Goal: Information Seeking & Learning: Check status

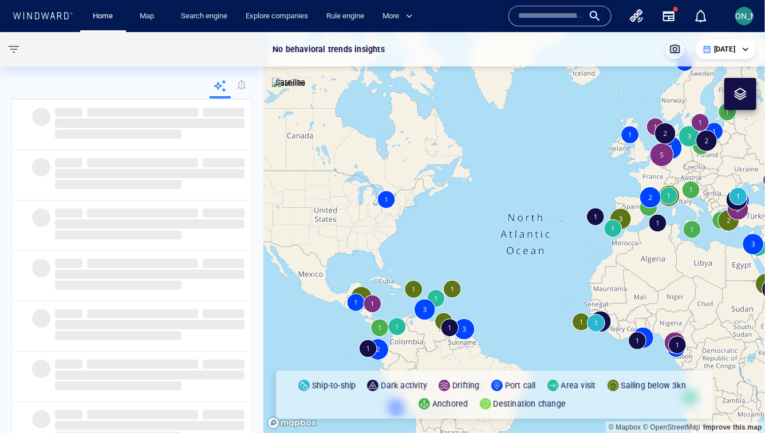
click at [559, 16] on input "text" at bounding box center [550, 15] width 65 height 17
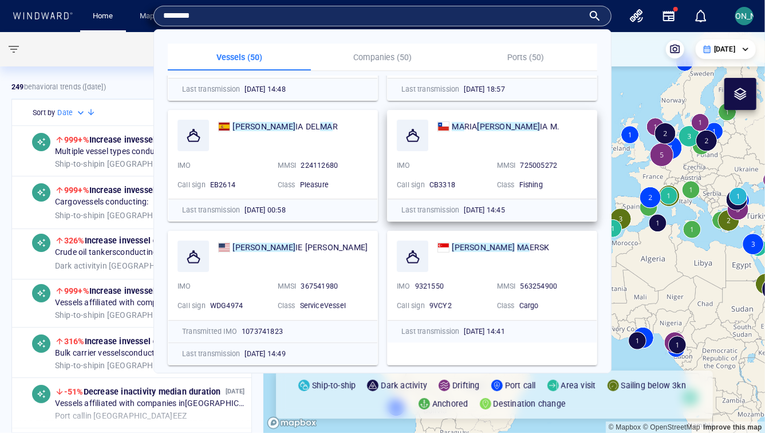
scroll to position [93, 0]
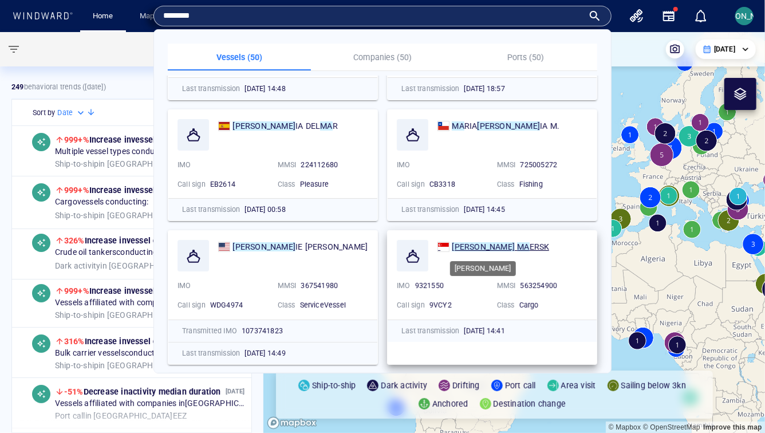
type input "********"
click at [474, 249] on mark "[PERSON_NAME]" at bounding box center [483, 246] width 63 height 9
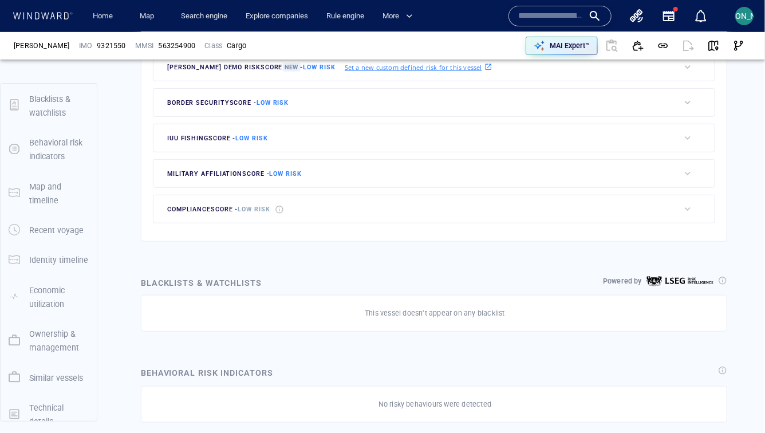
scroll to position [30, 0]
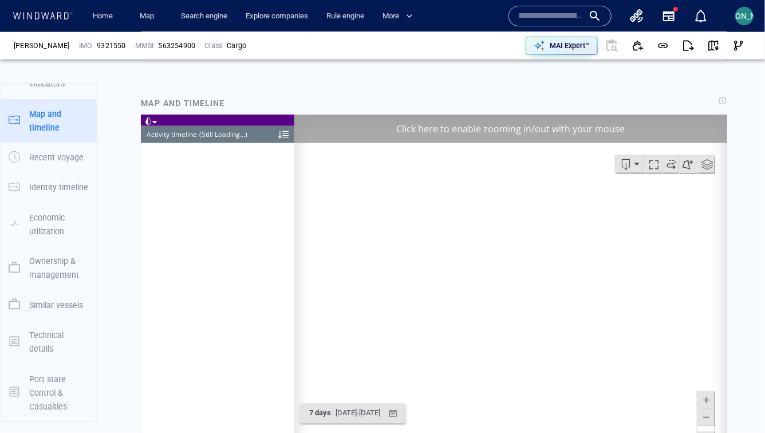
scroll to position [6940, 0]
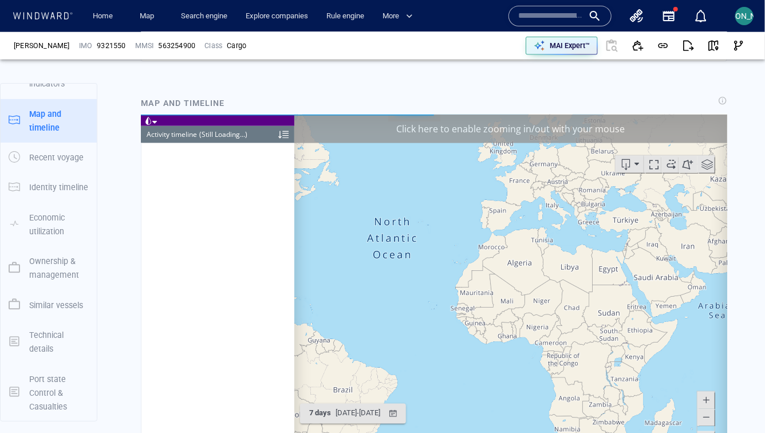
click at [659, 121] on div "Click here to enable zooming in/out with your mouse" at bounding box center [510, 128] width 433 height 29
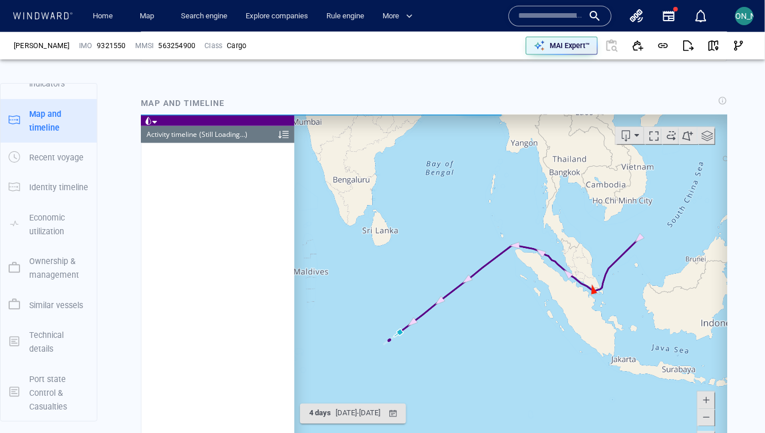
click at [150, 116] on div at bounding box center [148, 120] width 16 height 13
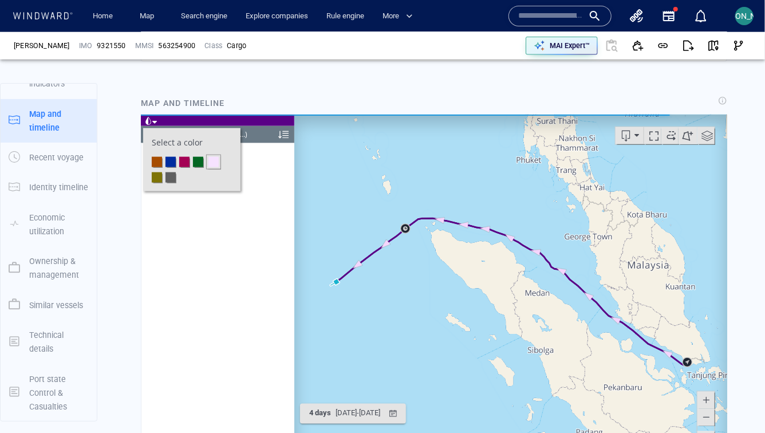
click at [183, 157] on li at bounding box center [184, 161] width 10 height 10
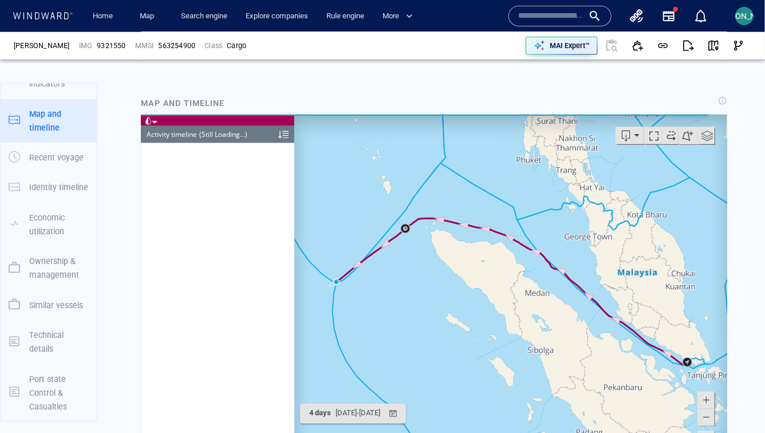
scroll to position [763, 0]
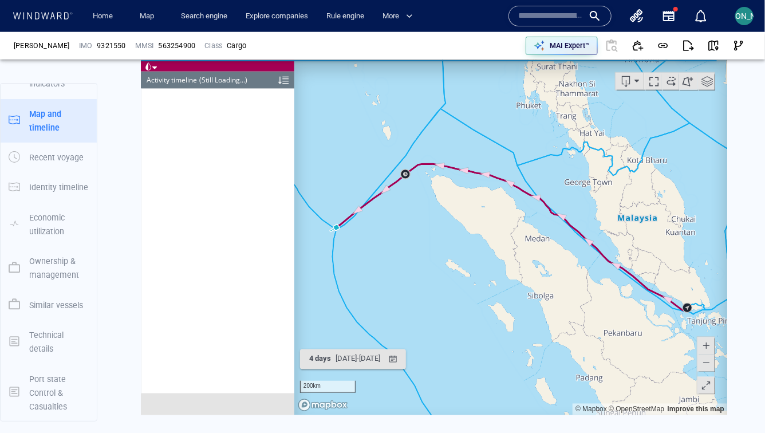
click at [708, 381] on span at bounding box center [705, 385] width 11 height 17
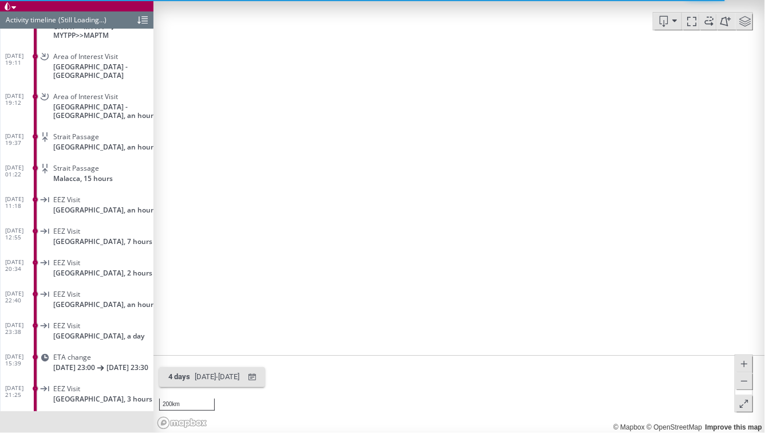
scroll to position [85, 0]
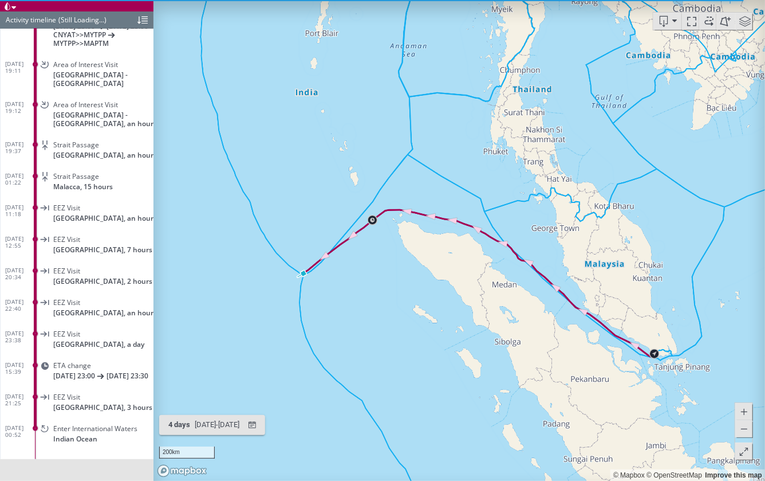
drag, startPoint x: 334, startPoint y: 244, endPoint x: 355, endPoint y: 293, distance: 53.1
click at [355, 293] on canvas "Map" at bounding box center [459, 240] width 612 height 481
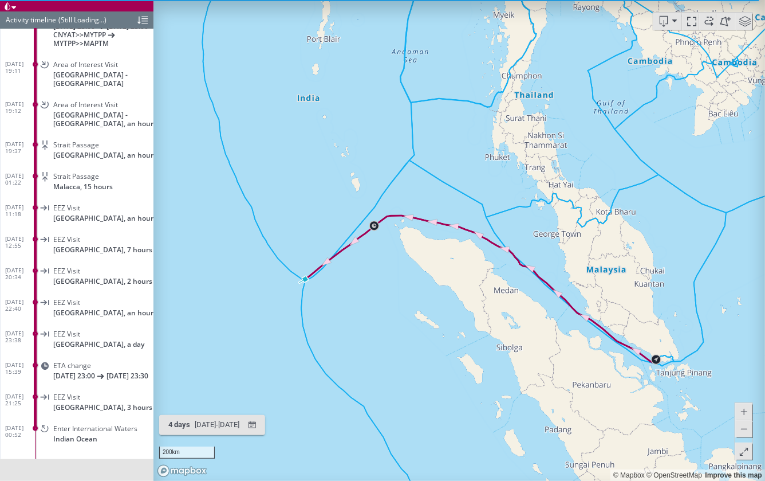
click at [260, 360] on canvas "Map" at bounding box center [459, 240] width 612 height 481
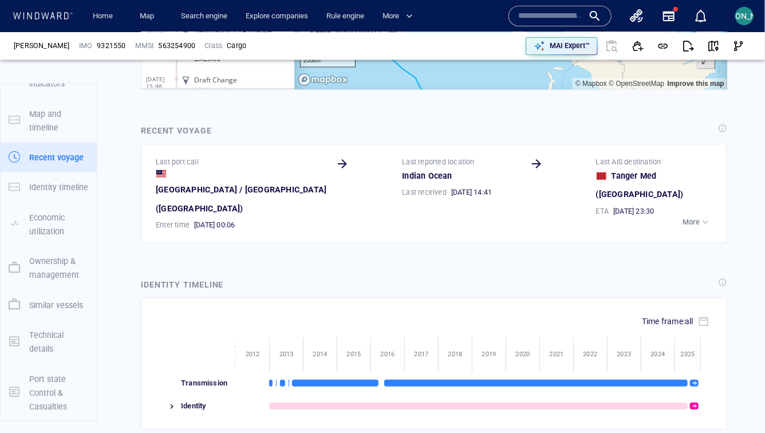
scroll to position [1054, 0]
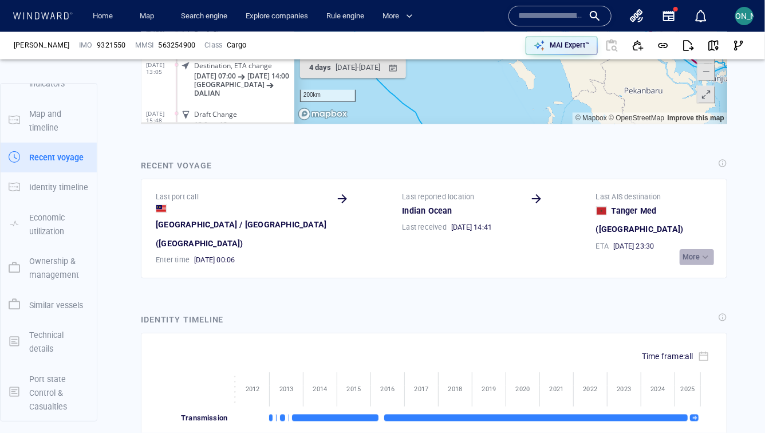
click at [686, 258] on p "More" at bounding box center [691, 257] width 17 height 10
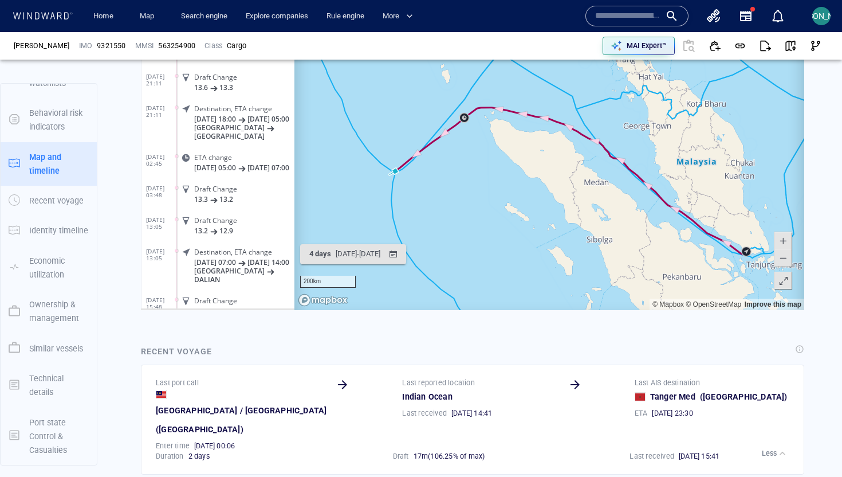
scroll to position [864, 0]
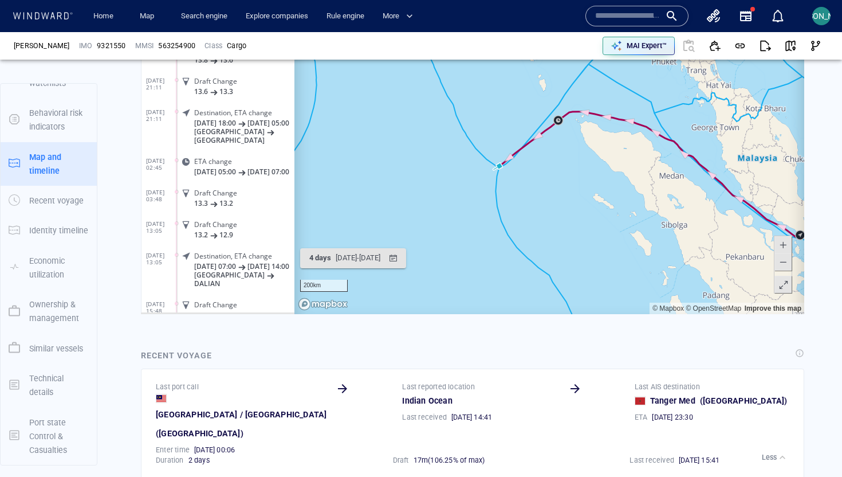
drag, startPoint x: 388, startPoint y: 200, endPoint x: 494, endPoint y: 188, distance: 106.1
click at [494, 188] on canvas "Map" at bounding box center [549, 136] width 510 height 355
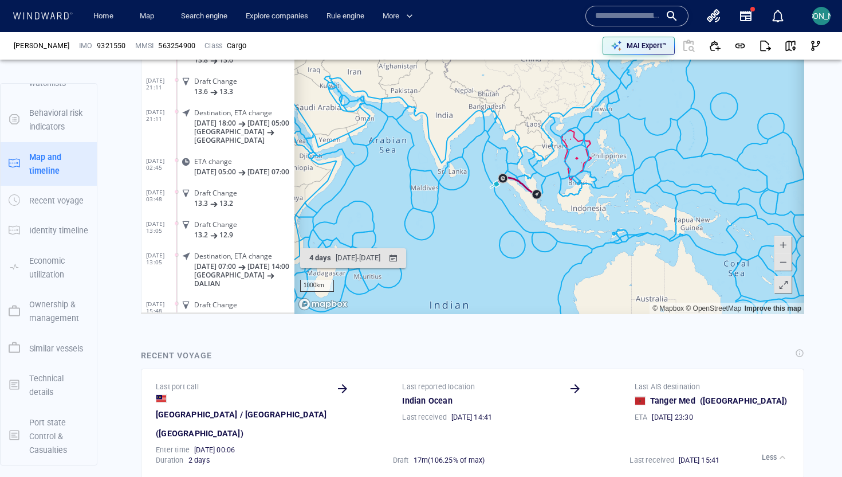
drag, startPoint x: 446, startPoint y: 225, endPoint x: 521, endPoint y: 193, distance: 82.1
click at [521, 192] on canvas "Map" at bounding box center [549, 136] width 510 height 355
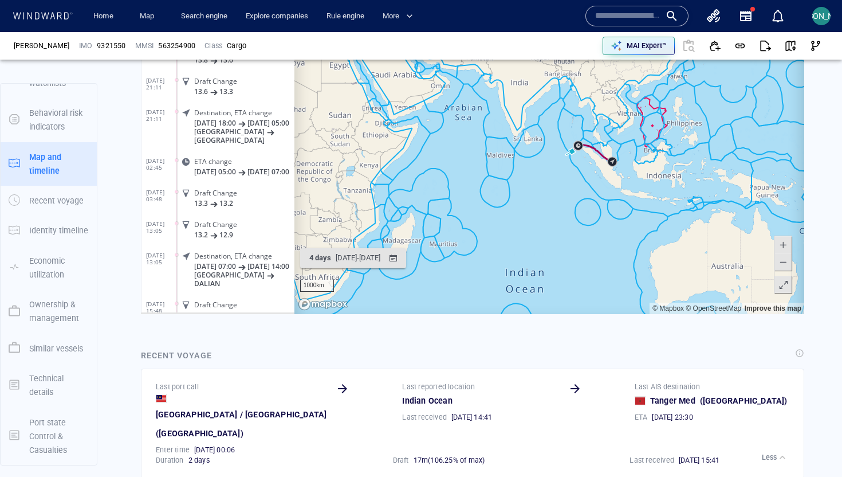
drag, startPoint x: 521, startPoint y: 193, endPoint x: 636, endPoint y: 193, distance: 114.5
click at [637, 193] on canvas "Map" at bounding box center [549, 136] width 510 height 355
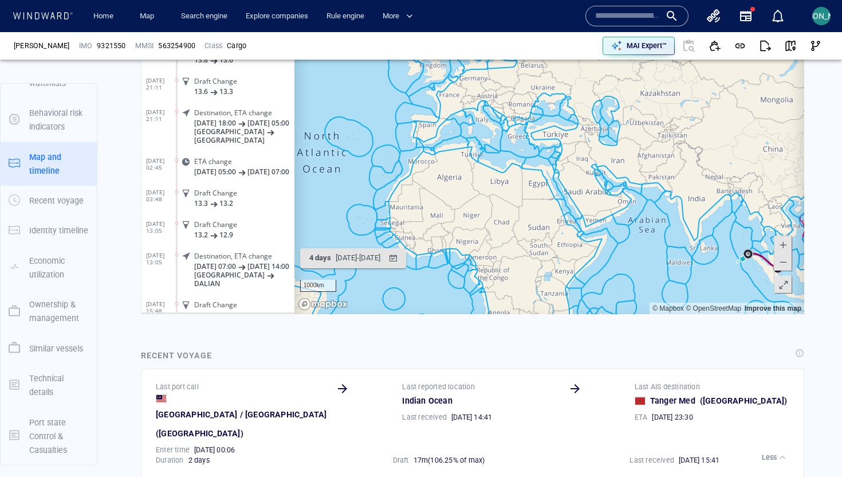
drag, startPoint x: 396, startPoint y: 115, endPoint x: 450, endPoint y: 218, distance: 116.3
click at [450, 218] on canvas "Map" at bounding box center [549, 136] width 510 height 355
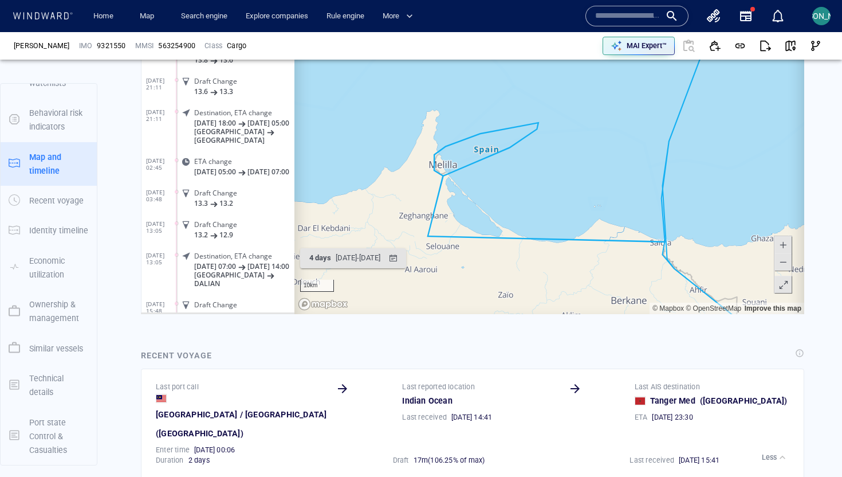
drag, startPoint x: 371, startPoint y: 141, endPoint x: 608, endPoint y: 214, distance: 248.6
click at [610, 214] on canvas "Map" at bounding box center [549, 136] width 510 height 355
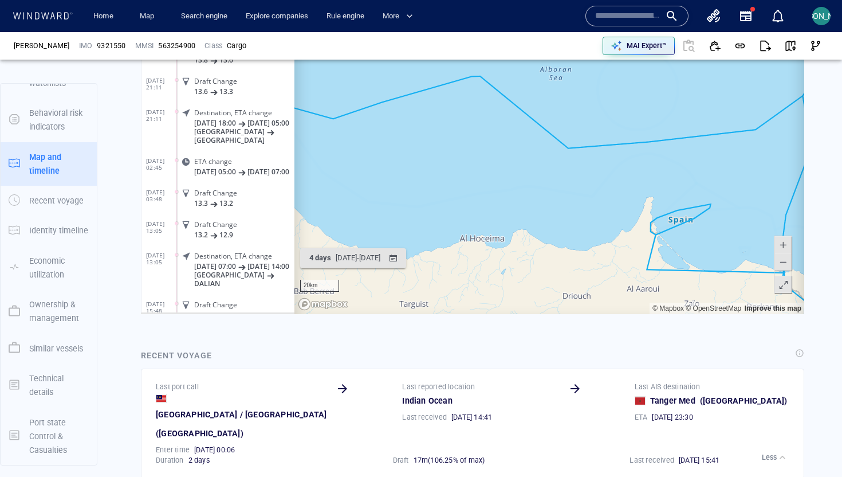
drag, startPoint x: 510, startPoint y: 195, endPoint x: 671, endPoint y: 202, distance: 160.5
click at [672, 202] on canvas "Map" at bounding box center [549, 136] width 510 height 355
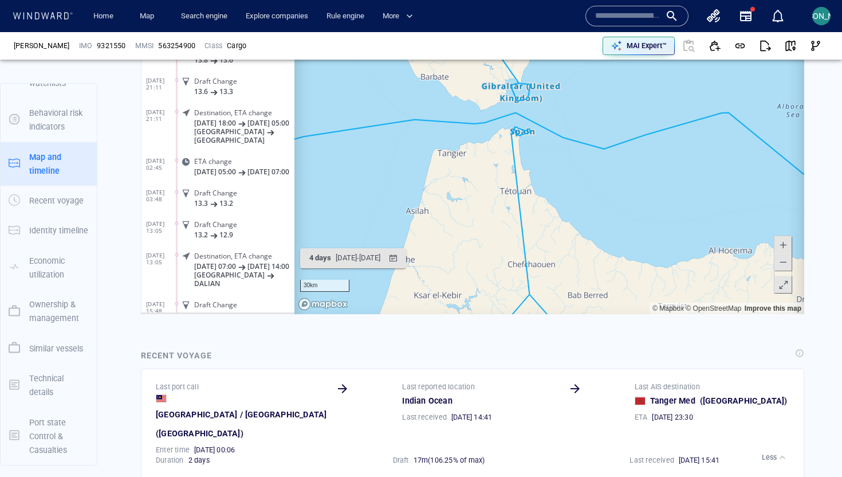
drag, startPoint x: 452, startPoint y: 133, endPoint x: 536, endPoint y: 145, distance: 85.0
click at [536, 145] on canvas "Map" at bounding box center [549, 136] width 510 height 355
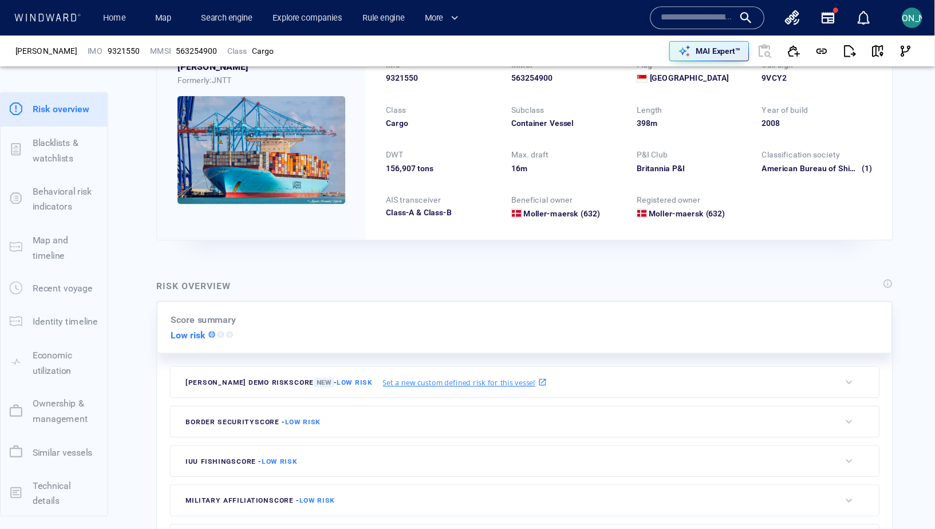
scroll to position [0, 0]
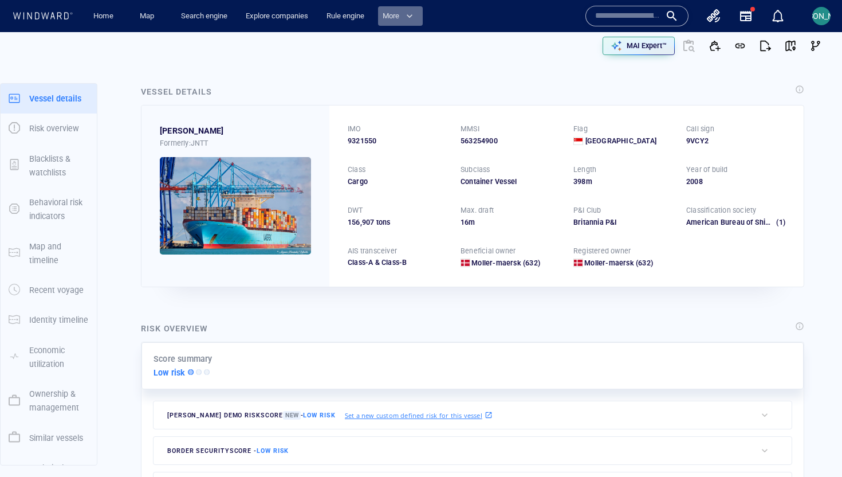
click at [412, 15] on span "button" at bounding box center [409, 15] width 11 height 11
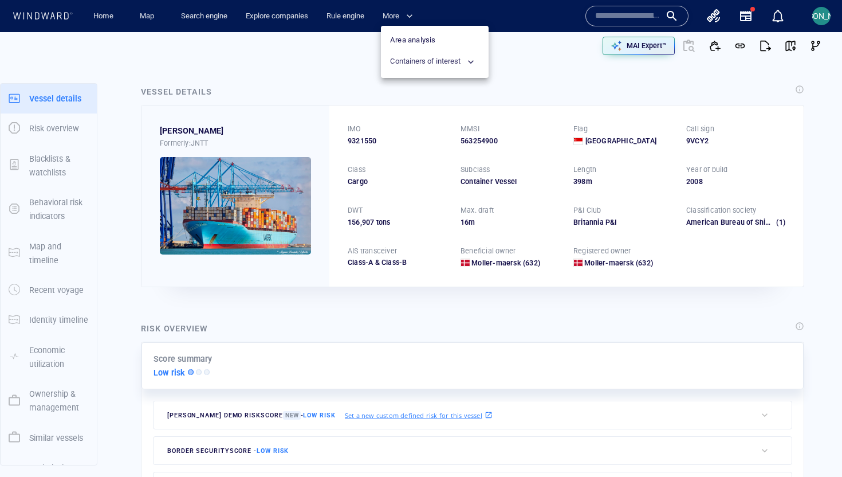
click at [468, 65] on span "button" at bounding box center [470, 61] width 11 height 11
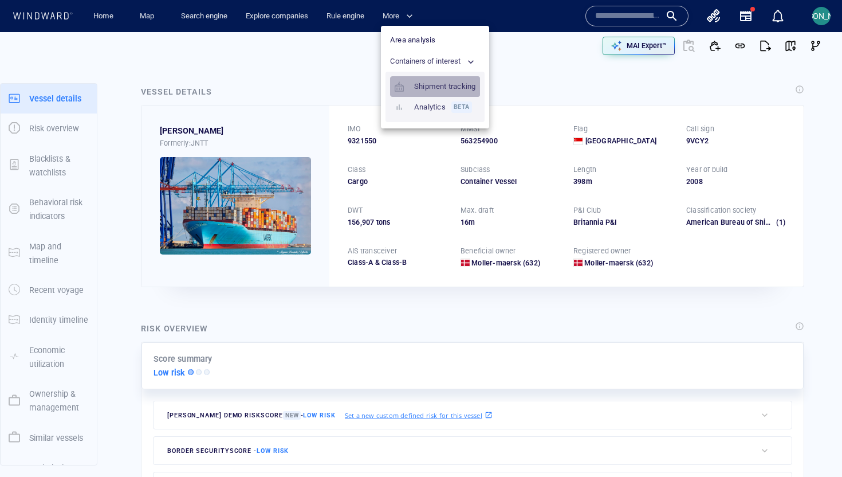
click at [466, 82] on link "Shipment tracking" at bounding box center [435, 86] width 90 height 21
